Goal: Contribute content

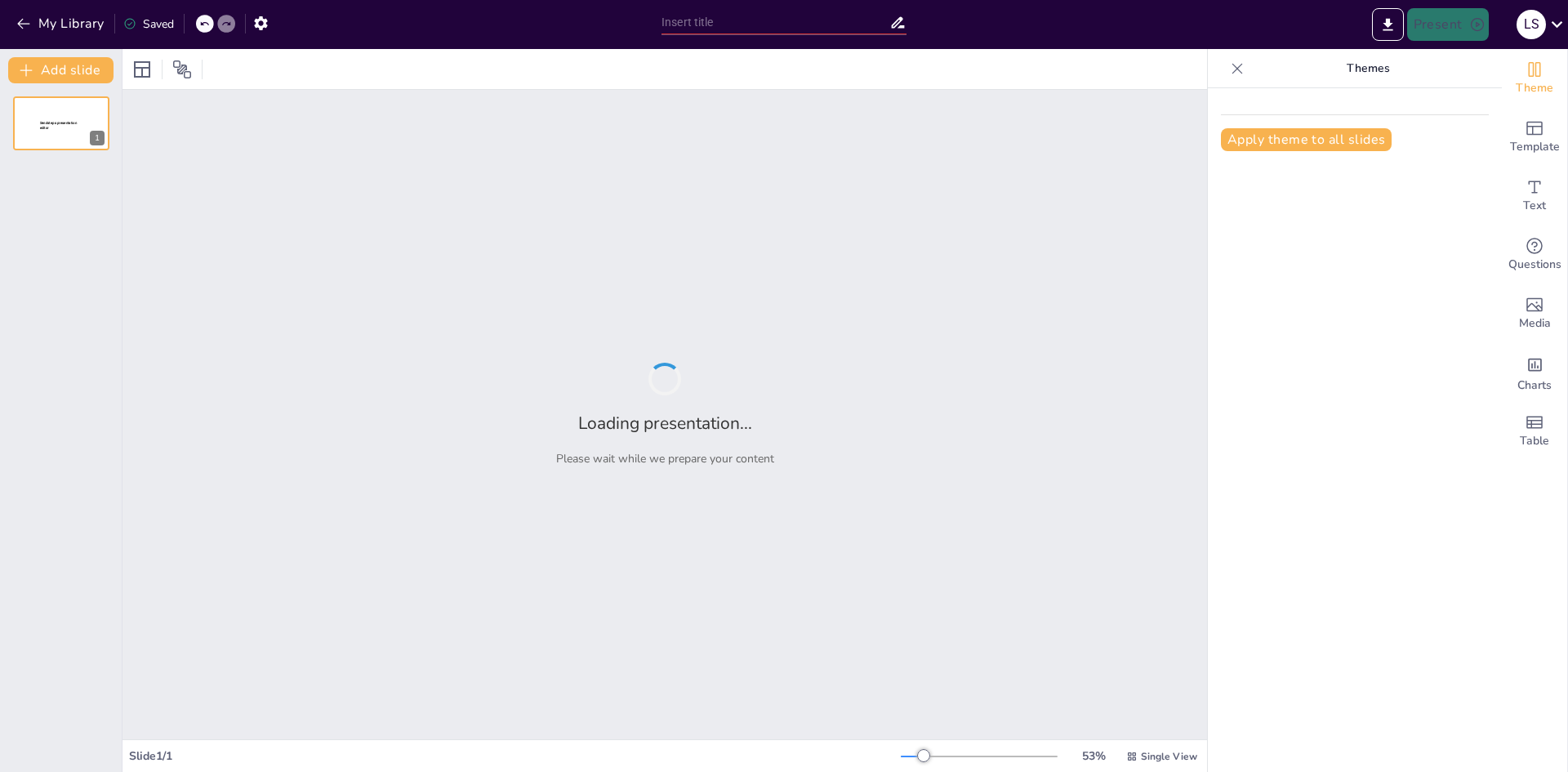
type input "Ciclo de Vida de las Hormigas: Desde su Nacimiento hasta su Desarrollo"
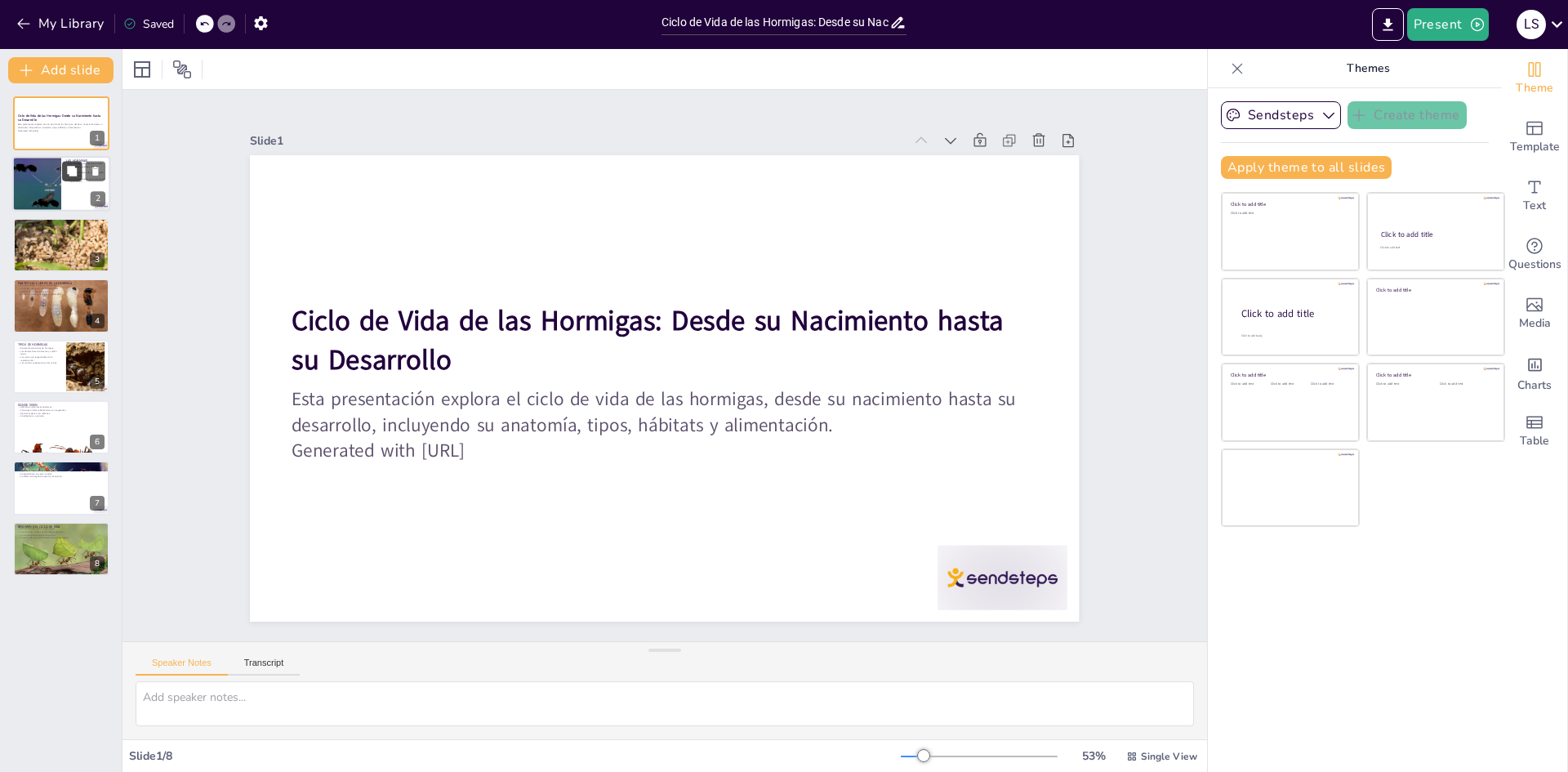
click at [73, 169] on icon at bounding box center [72, 172] width 10 height 10
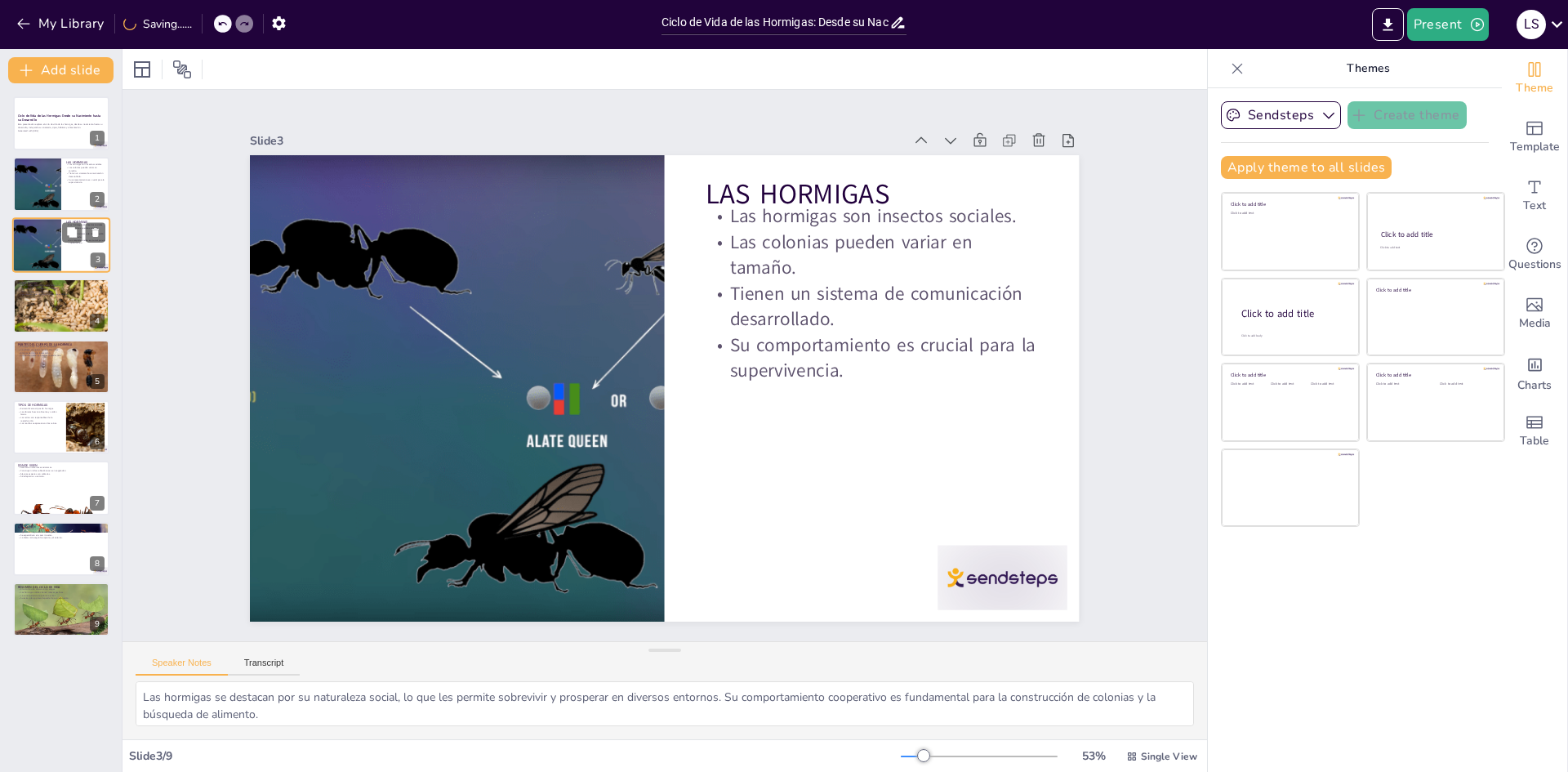
click at [54, 263] on div "Ciclo de Vida de las Hormigas: Desde su Nacimiento hasta su Desarrollo Esta pre…" at bounding box center [60, 366] width 121 height 540
click at [60, 287] on p "Las larvas son alimentadas por obreras." at bounding box center [61, 287] width 88 height 3
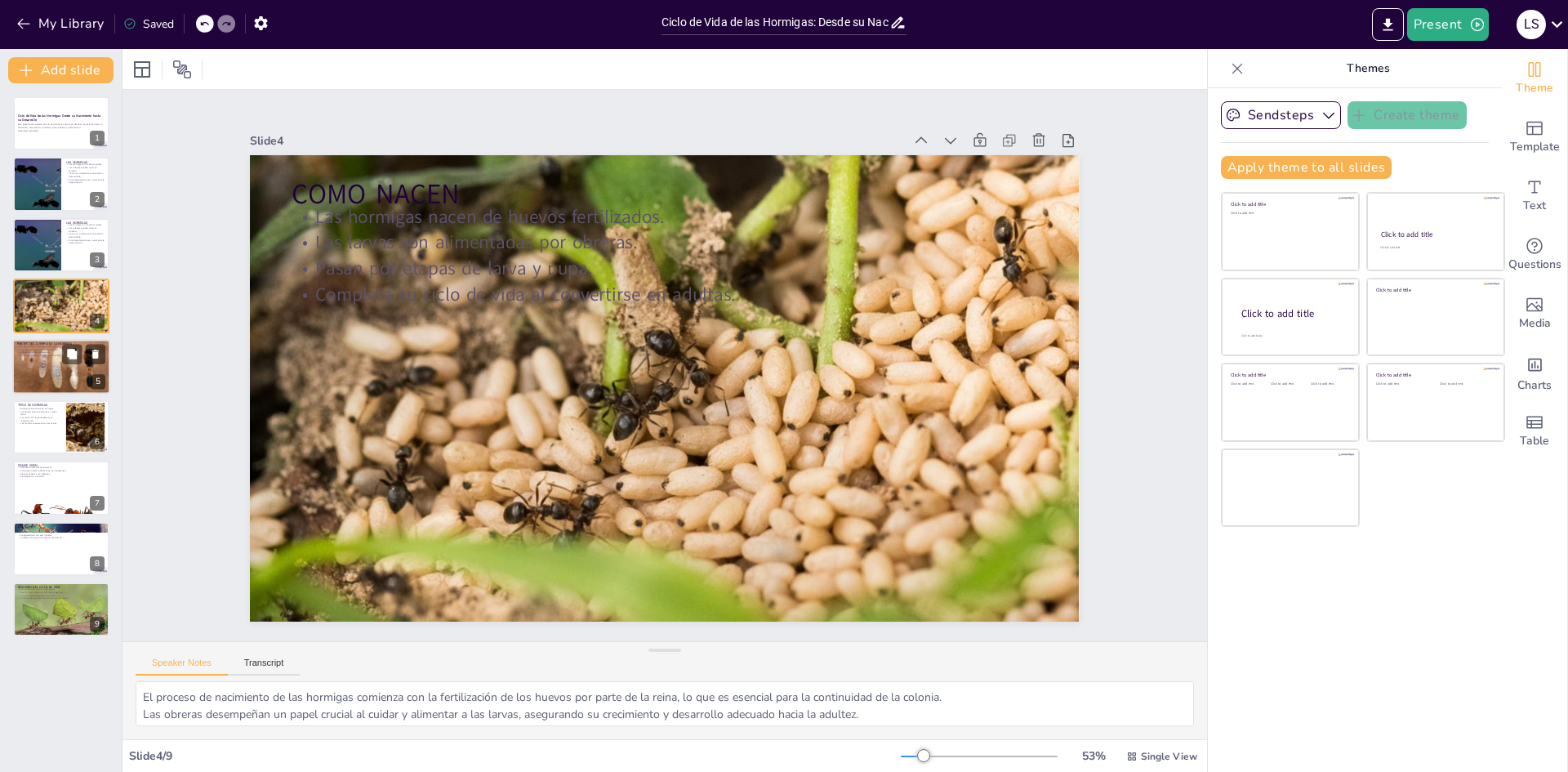
click at [26, 383] on div at bounding box center [61, 366] width 98 height 65
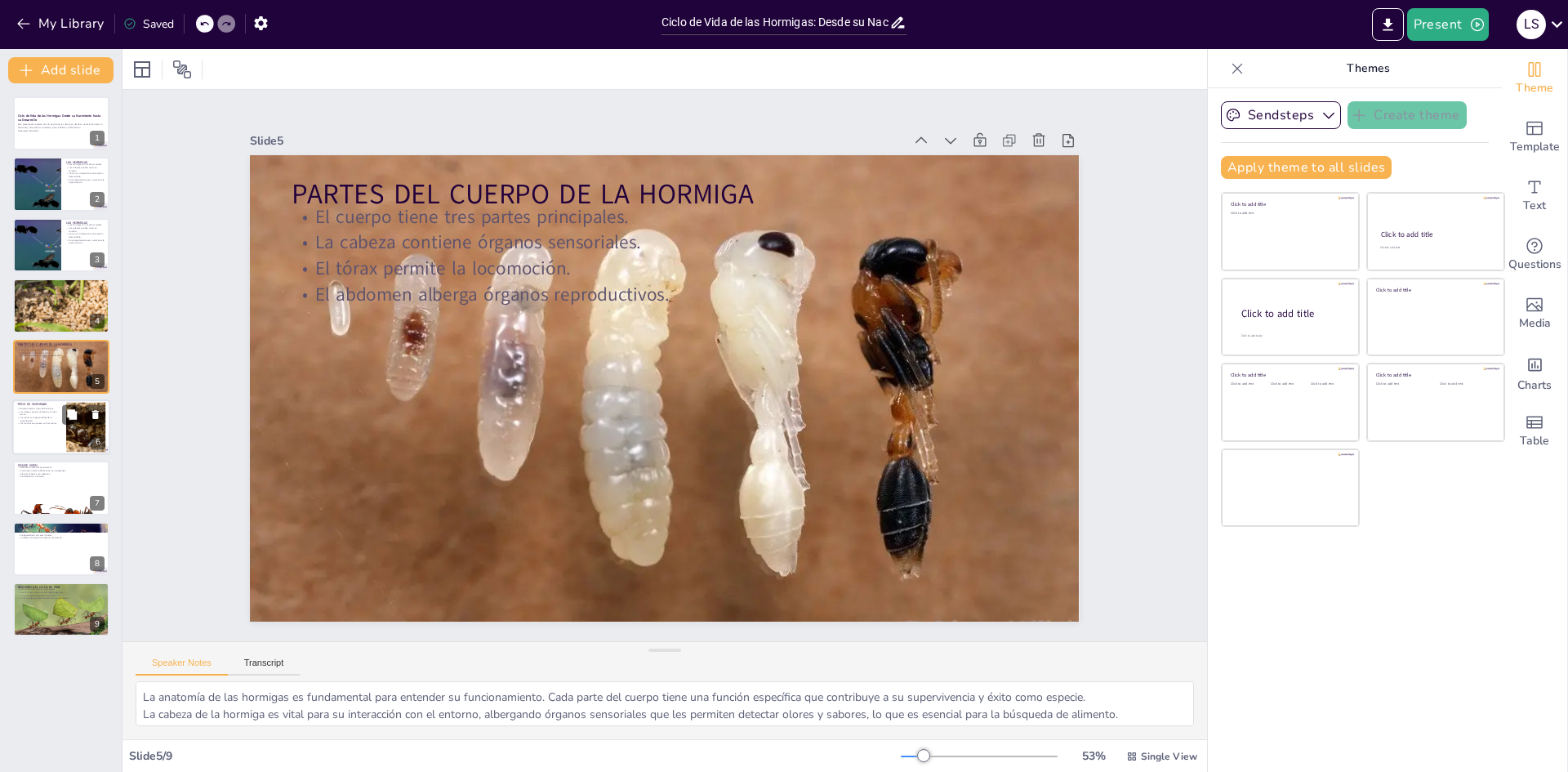
click at [39, 432] on div at bounding box center [61, 426] width 98 height 55
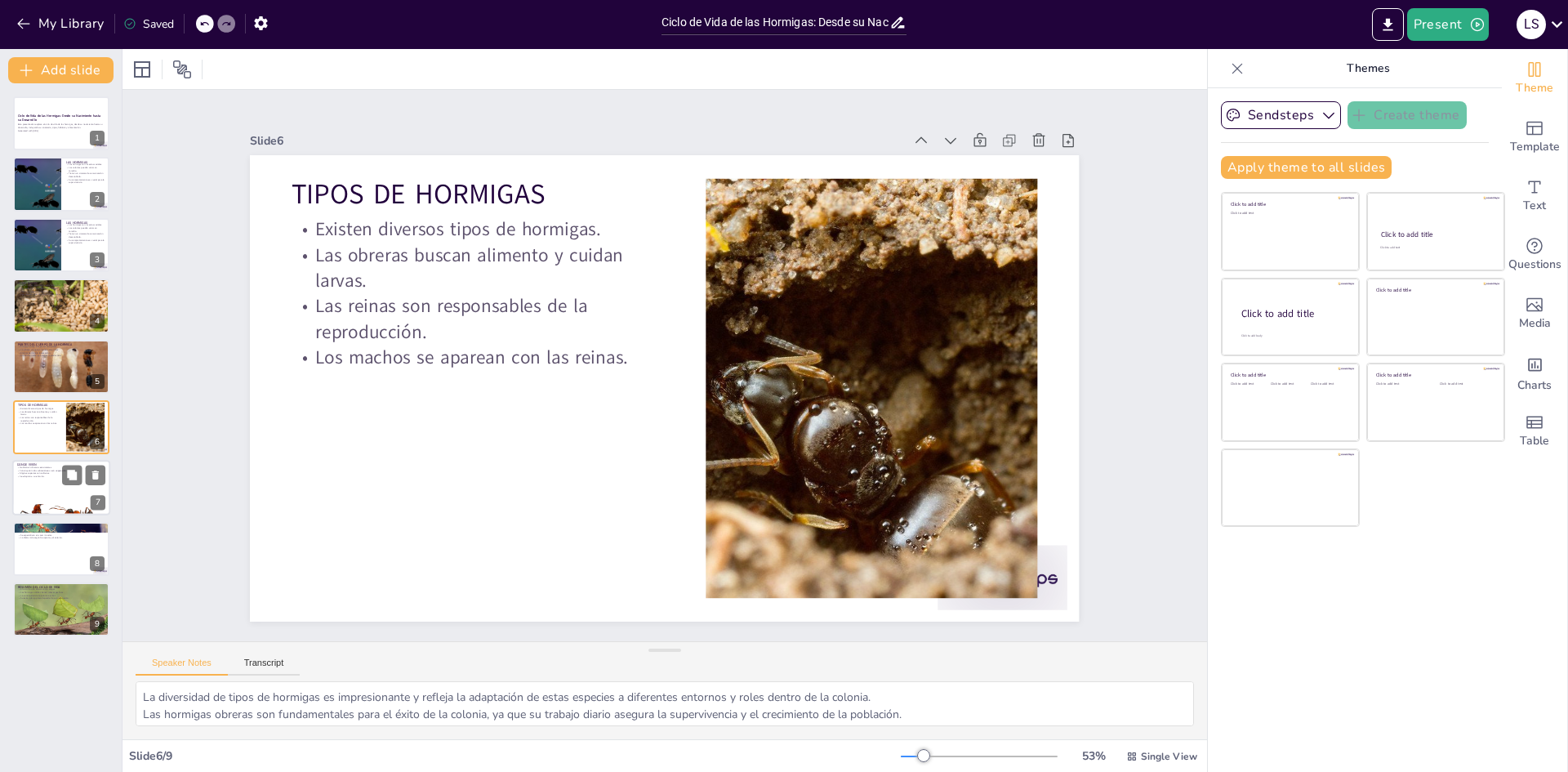
click at [52, 476] on p "Se adaptan a su entorno." at bounding box center [61, 477] width 88 height 3
type textarea "La variedad de hábitats en los que viven las hormigas demuestra su adaptabilida…"
